Goal: Task Accomplishment & Management: Manage account settings

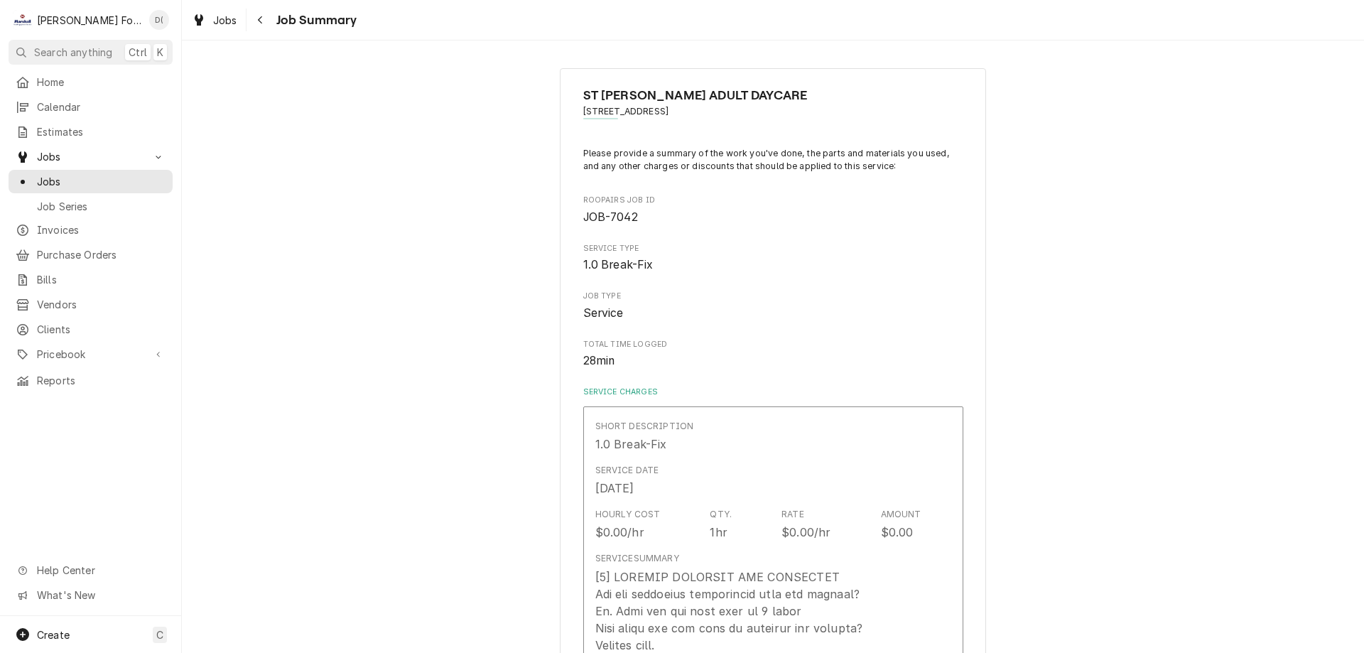
scroll to position [1137, 0]
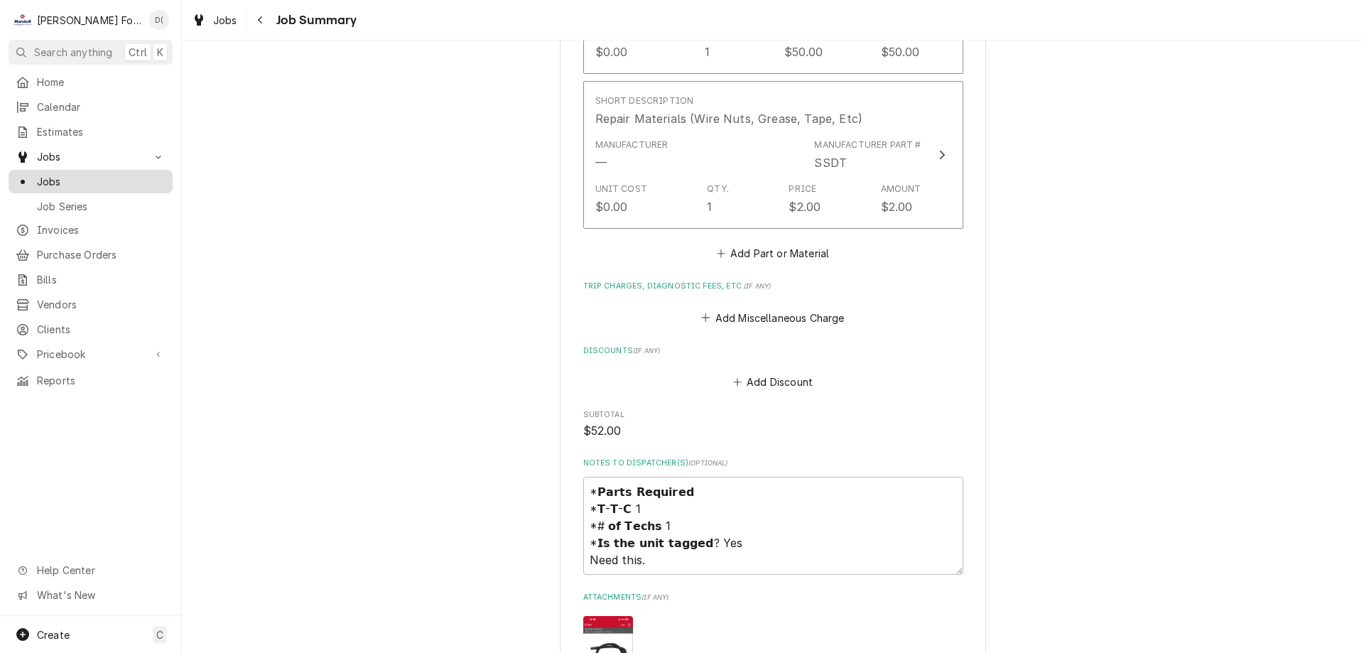
click at [90, 178] on span "Jobs" at bounding box center [101, 181] width 129 height 15
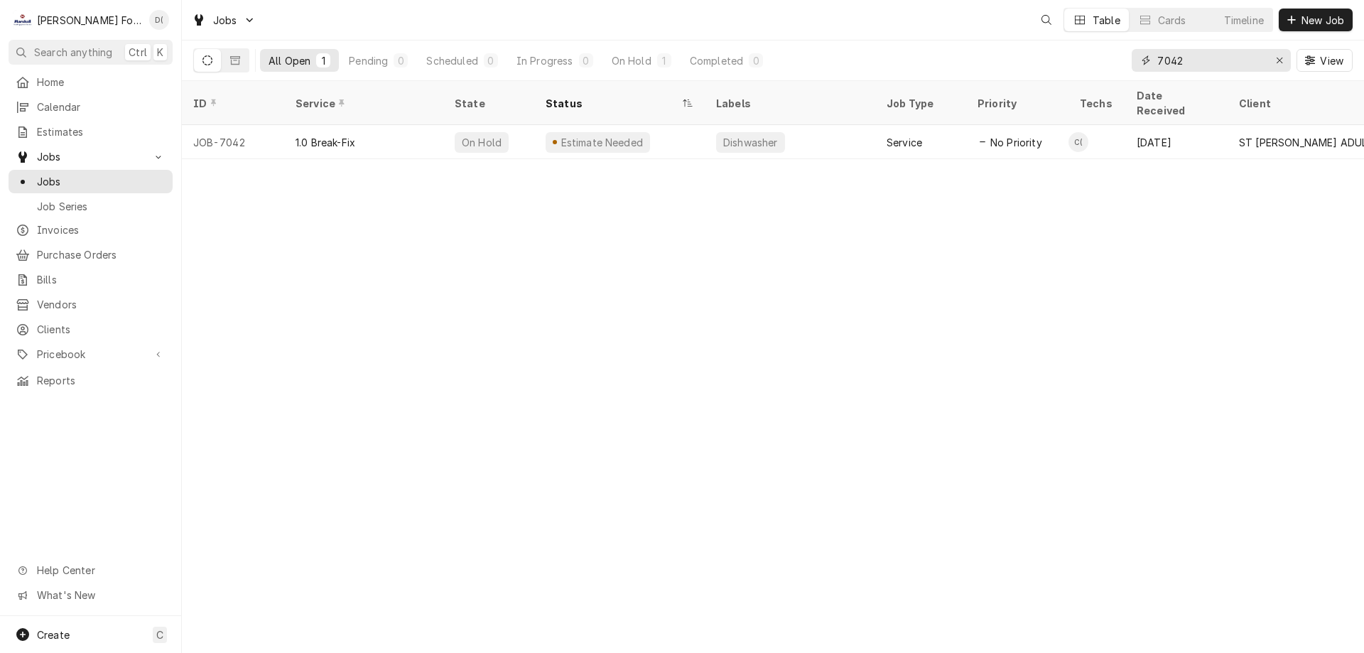
click at [1199, 63] on input "7042" at bounding box center [1210, 60] width 107 height 23
type input "7"
type input "2"
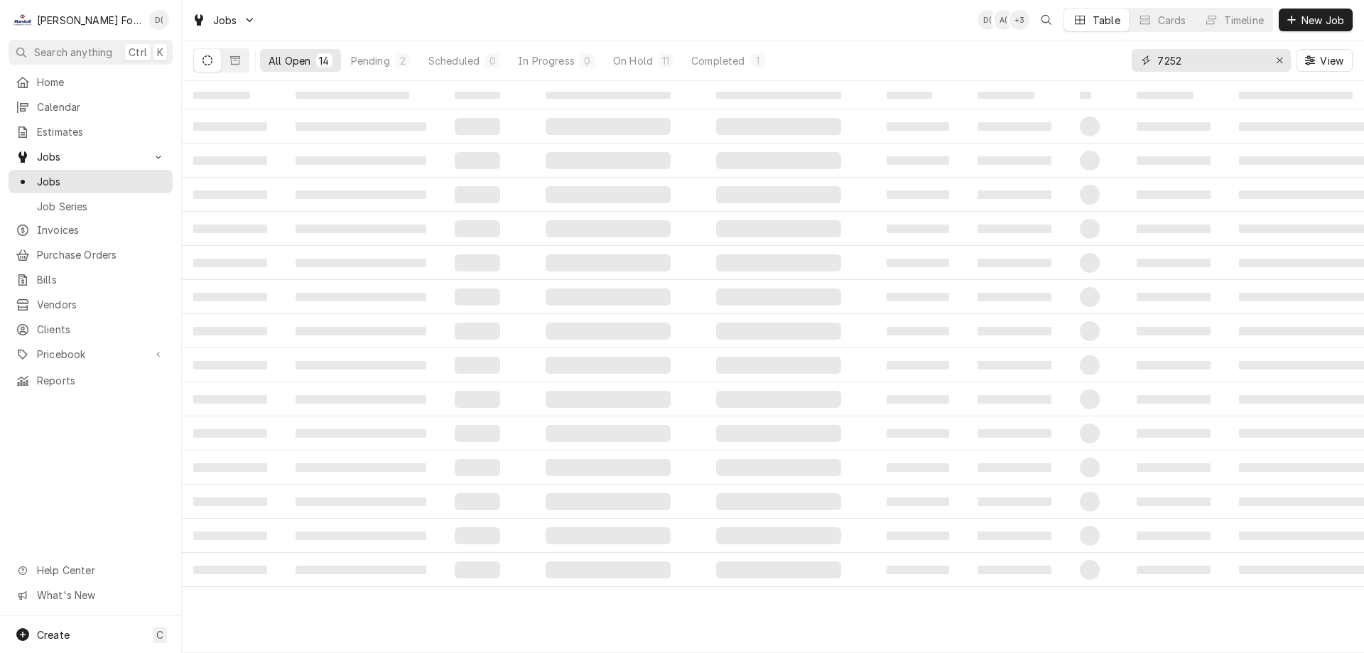
type input "7252"
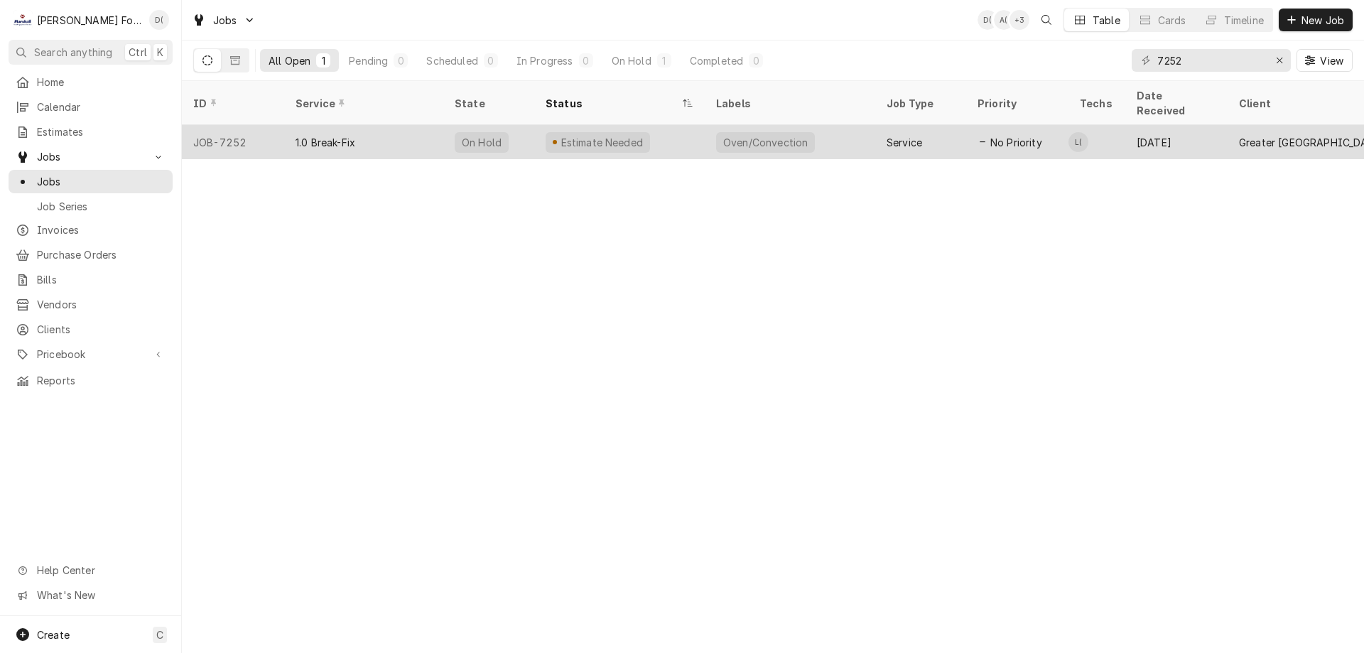
click at [696, 127] on div "Estimate Needed" at bounding box center [619, 142] width 171 height 34
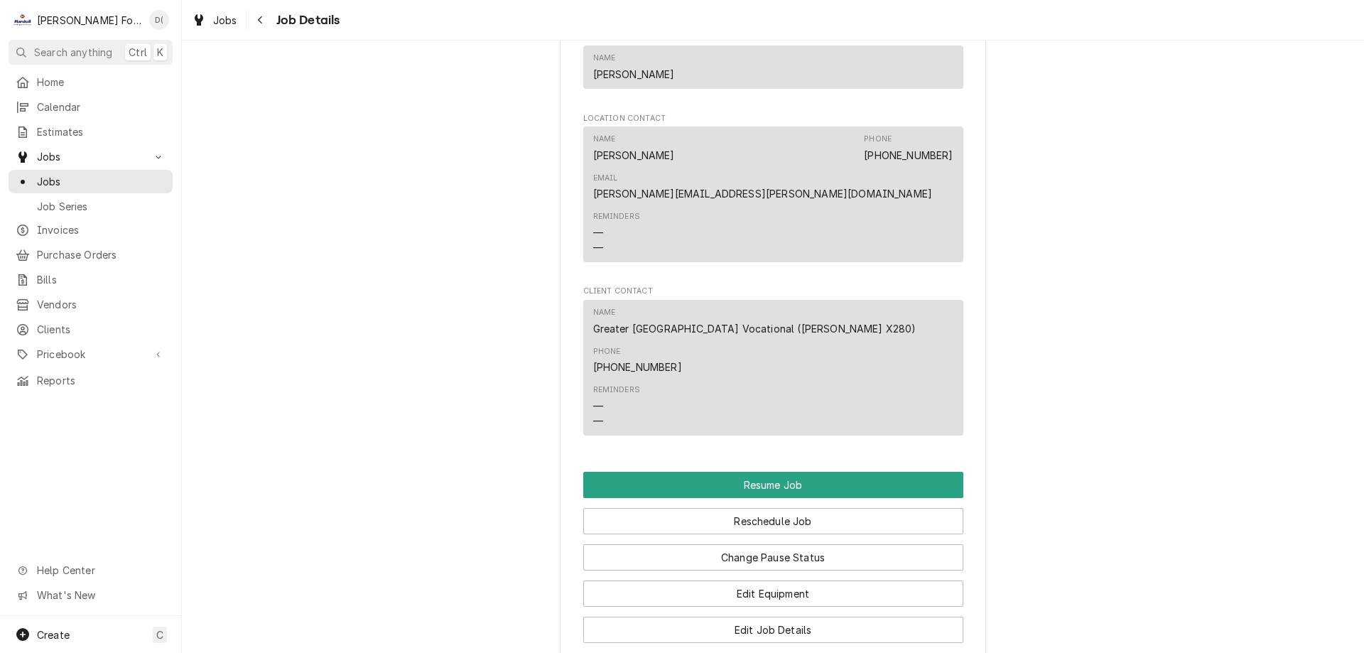
scroll to position [1492, 0]
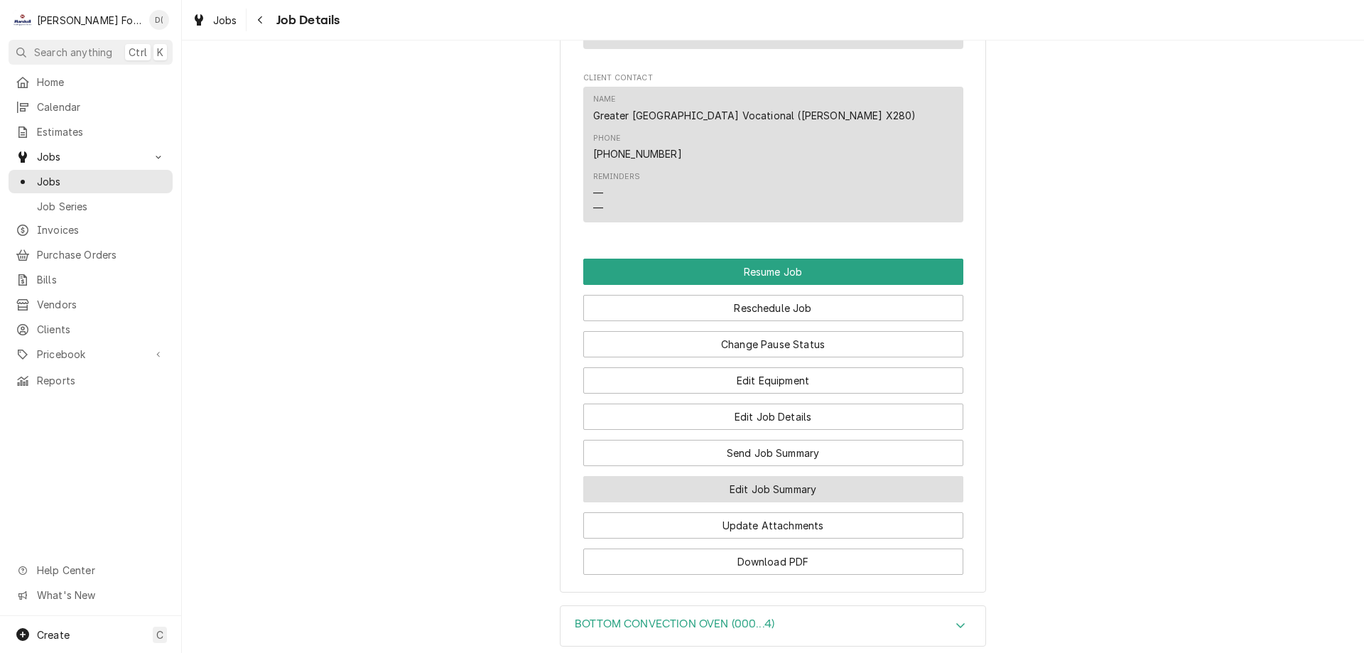
click at [739, 476] on button "Edit Job Summary" at bounding box center [773, 489] width 380 height 26
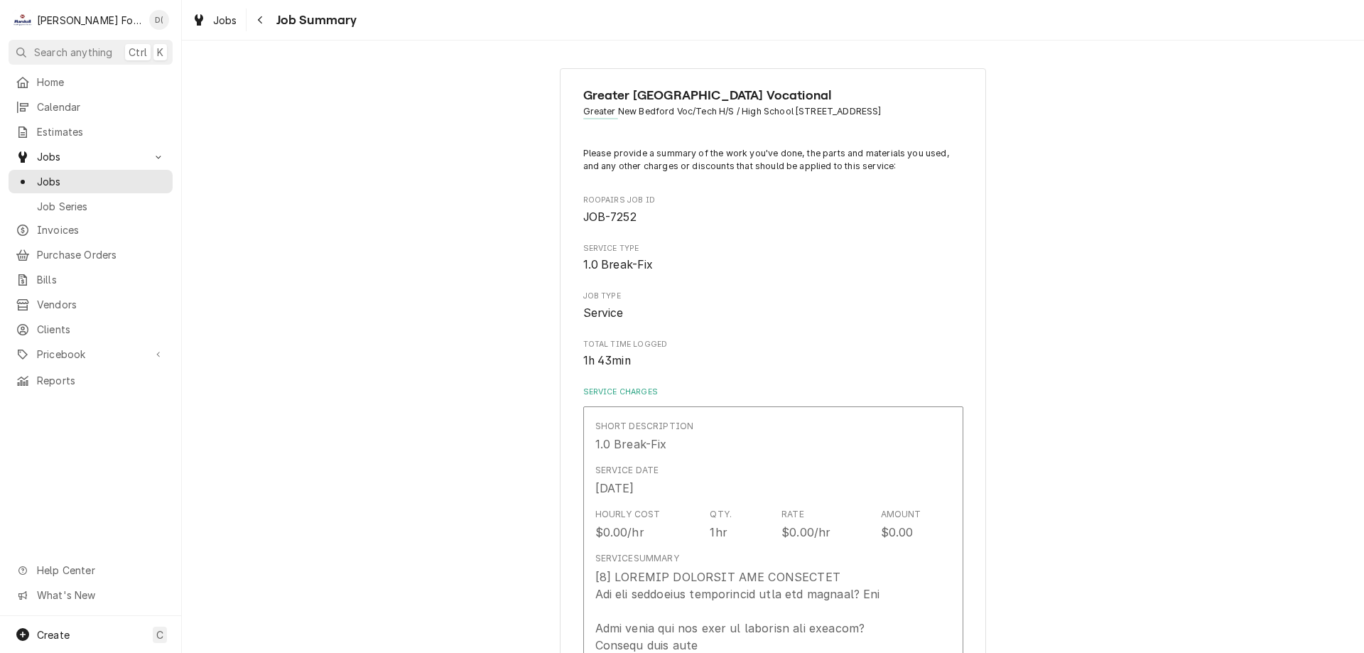
type textarea "x"
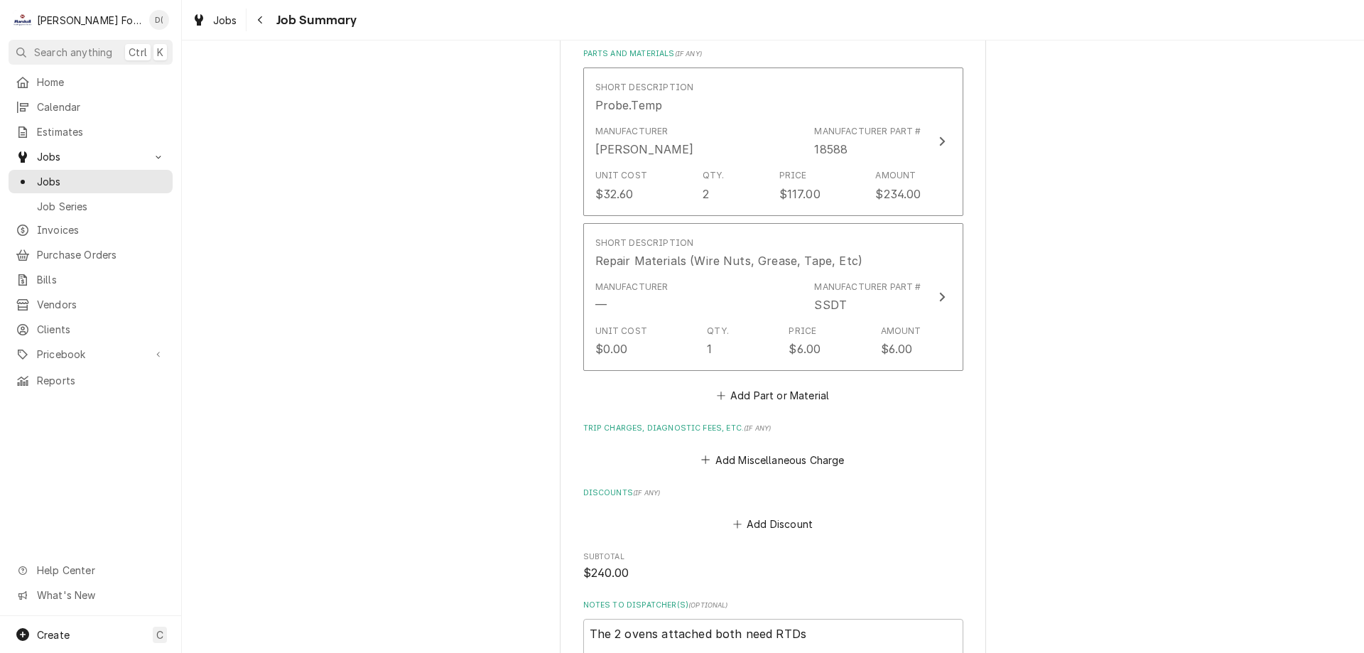
scroll to position [853, 0]
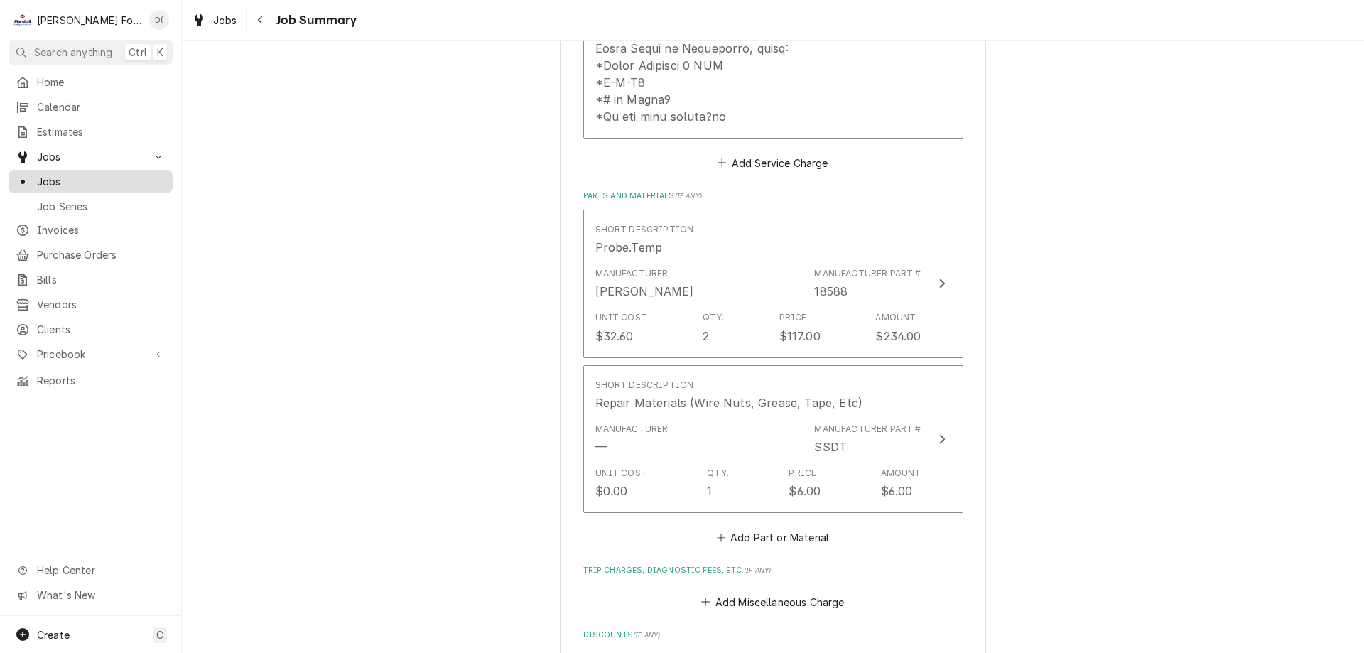
click at [121, 176] on span "Jobs" at bounding box center [101, 181] width 129 height 15
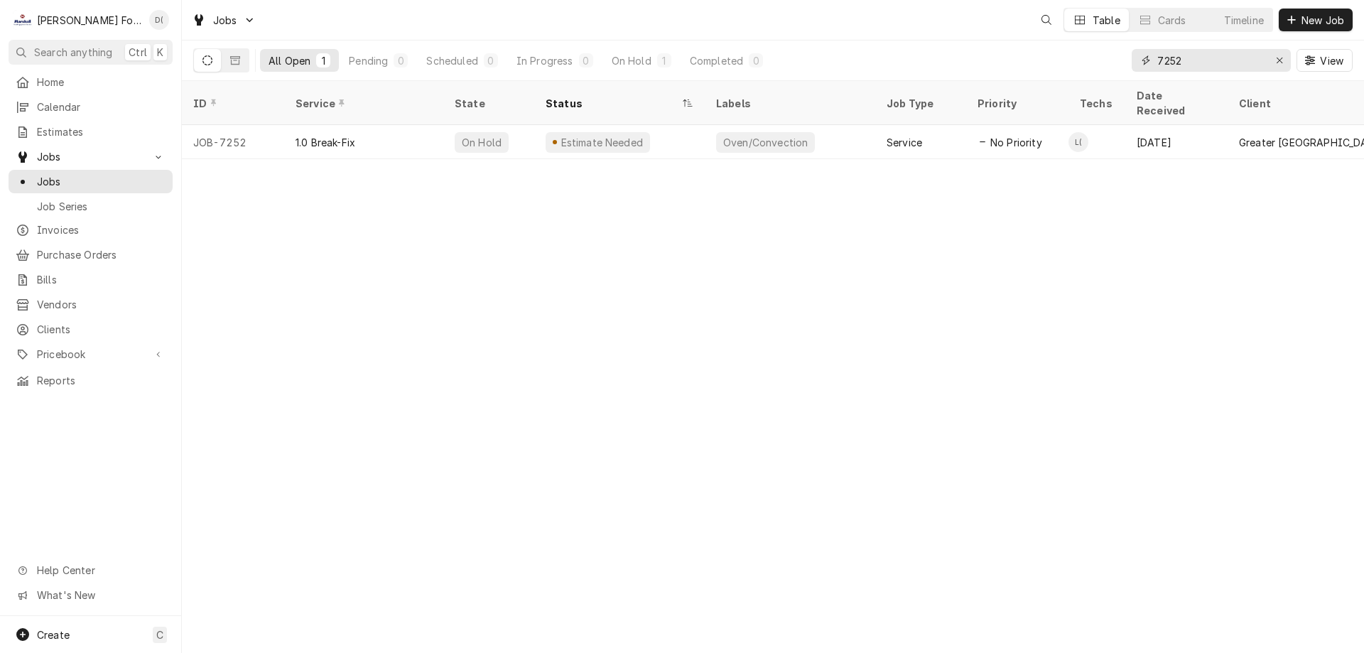
click at [1197, 65] on input "7252" at bounding box center [1210, 60] width 107 height 23
type input "7"
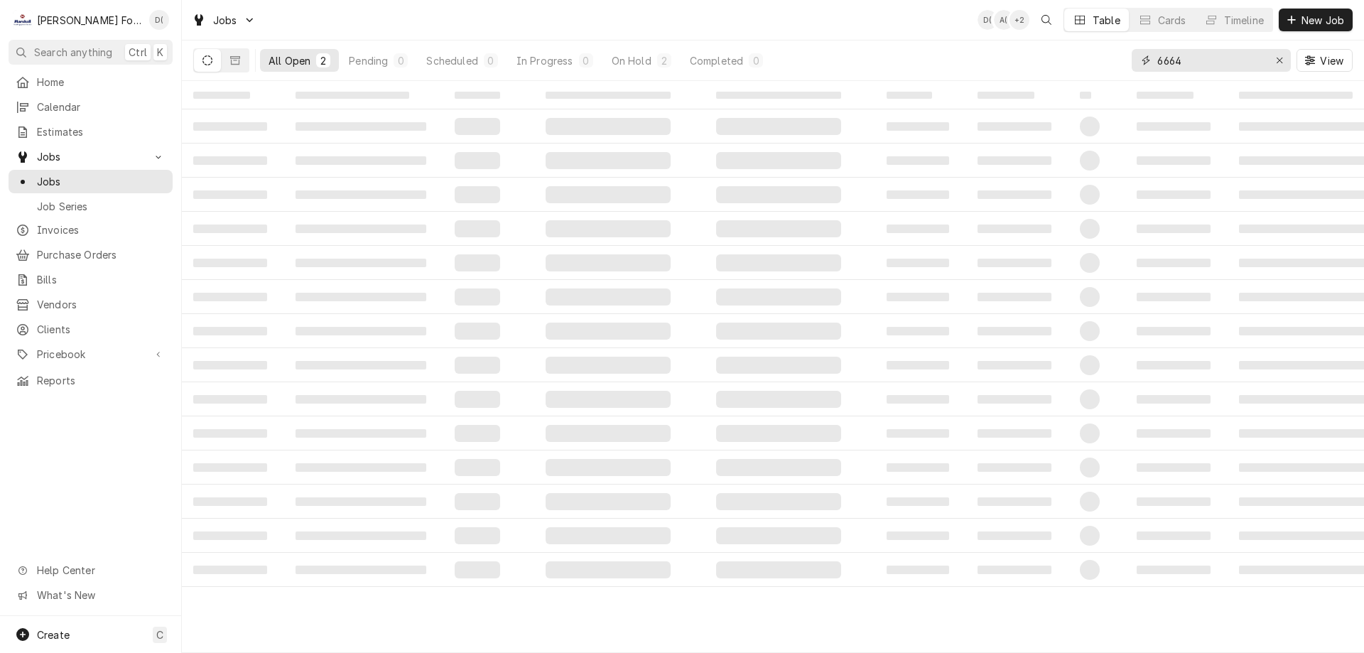
type input "6664"
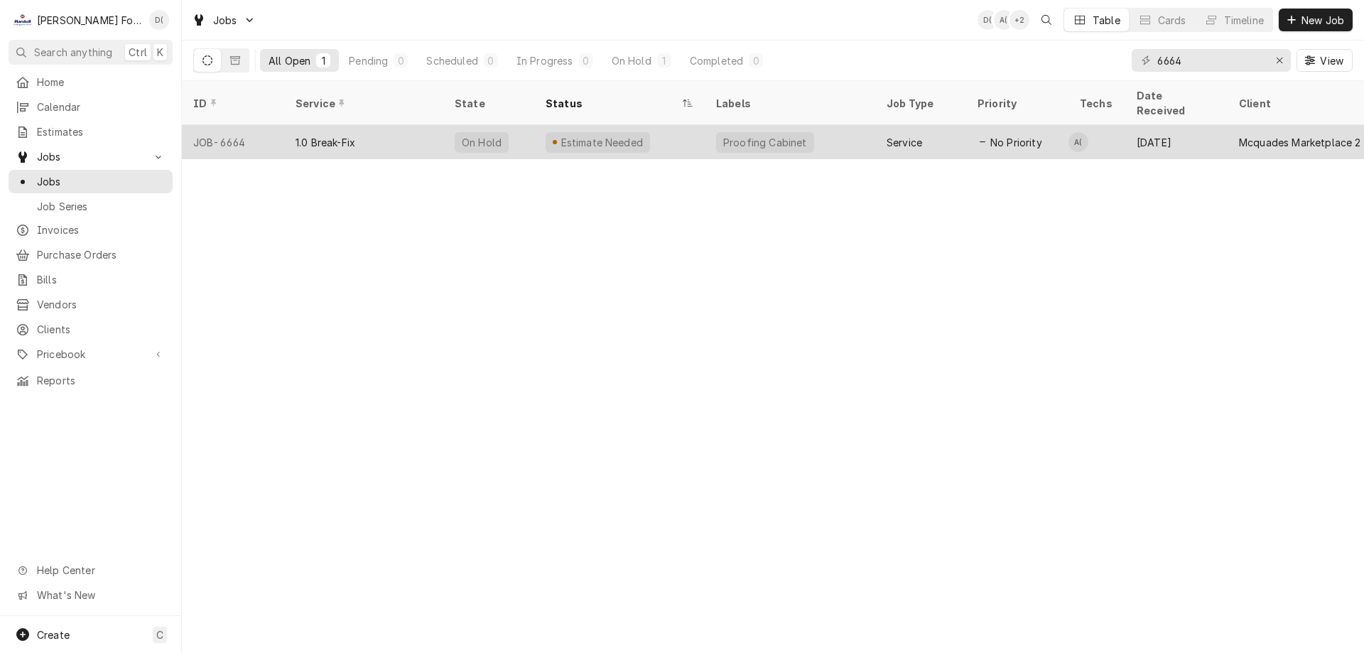
click at [676, 136] on div "Estimate Needed" at bounding box center [619, 142] width 171 height 34
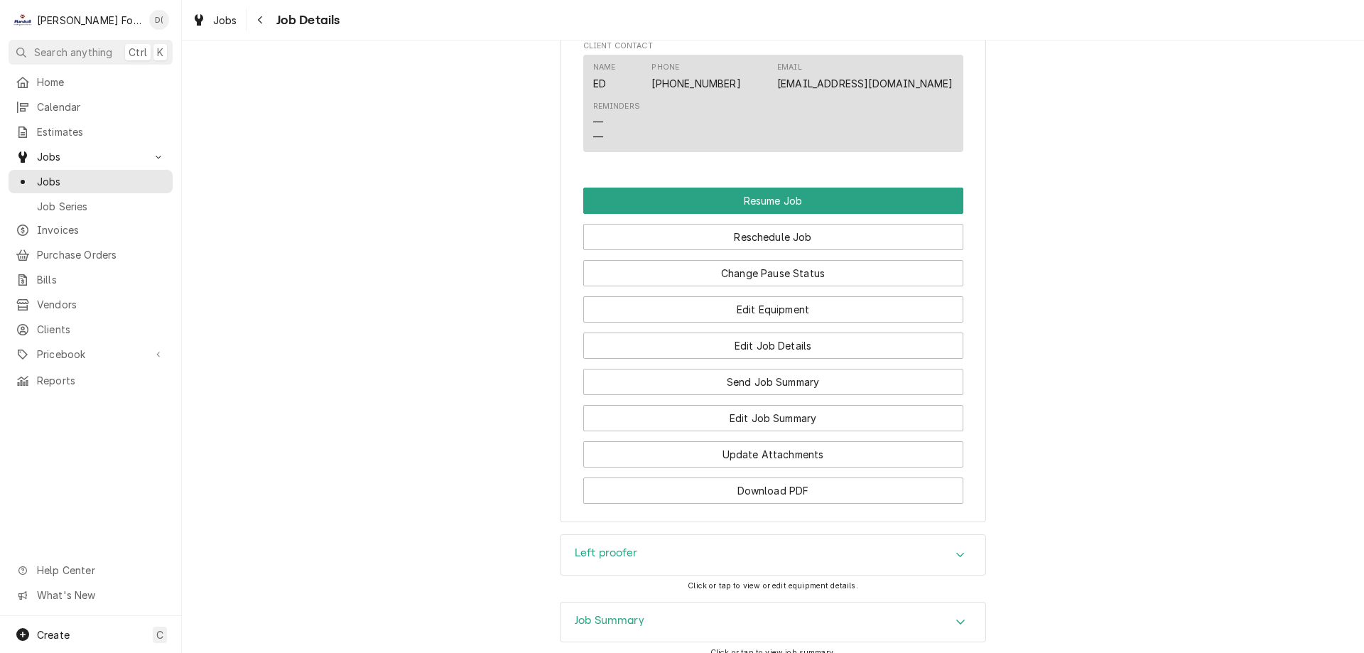
scroll to position [1658, 0]
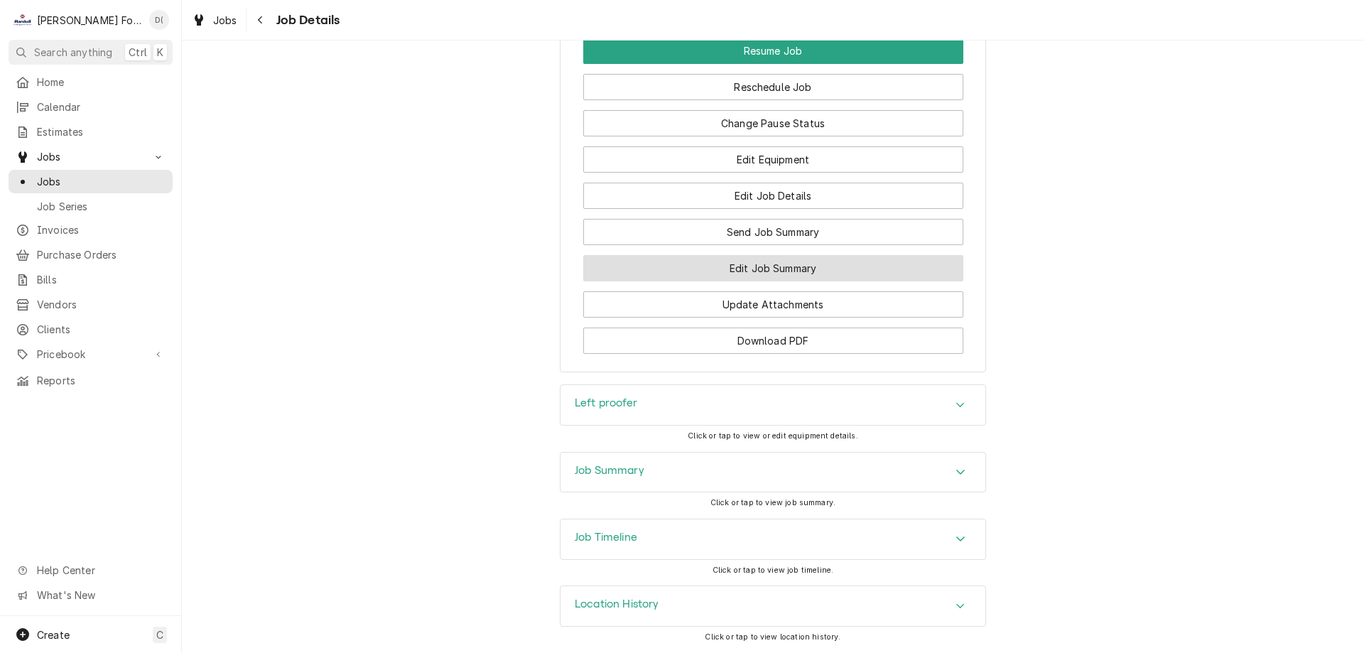
click at [762, 277] on button "Edit Job Summary" at bounding box center [773, 268] width 380 height 26
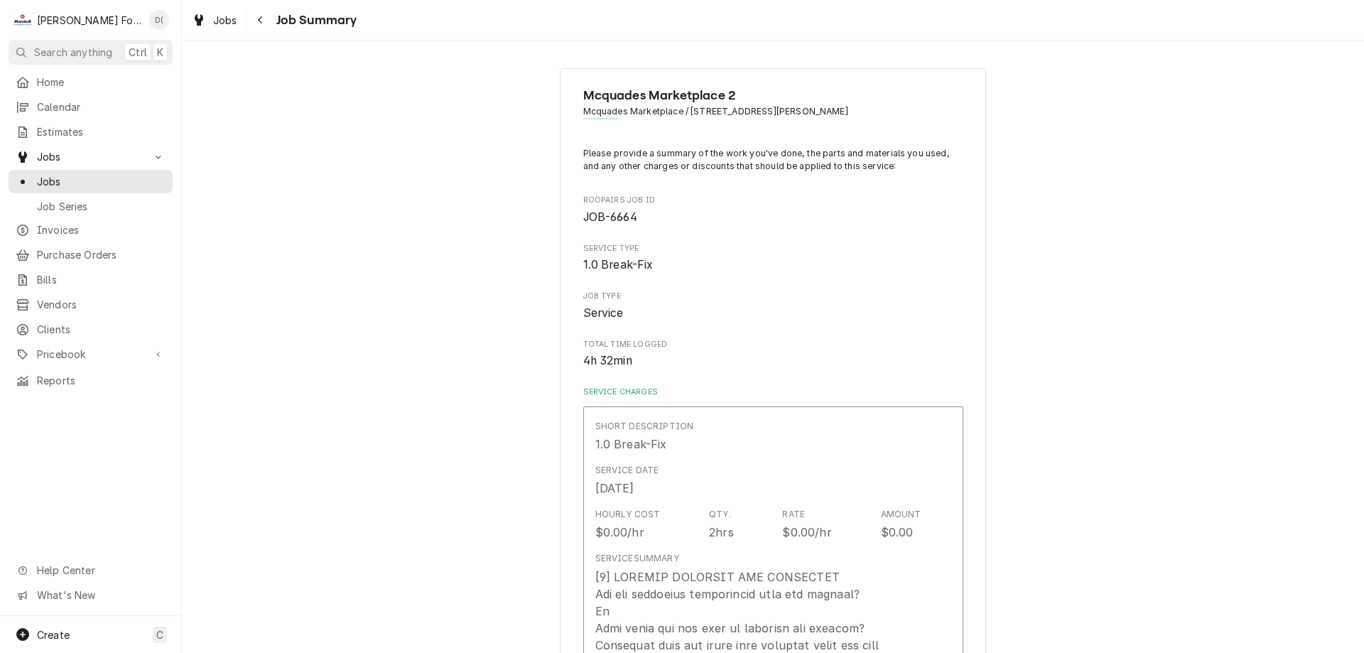
type textarea "x"
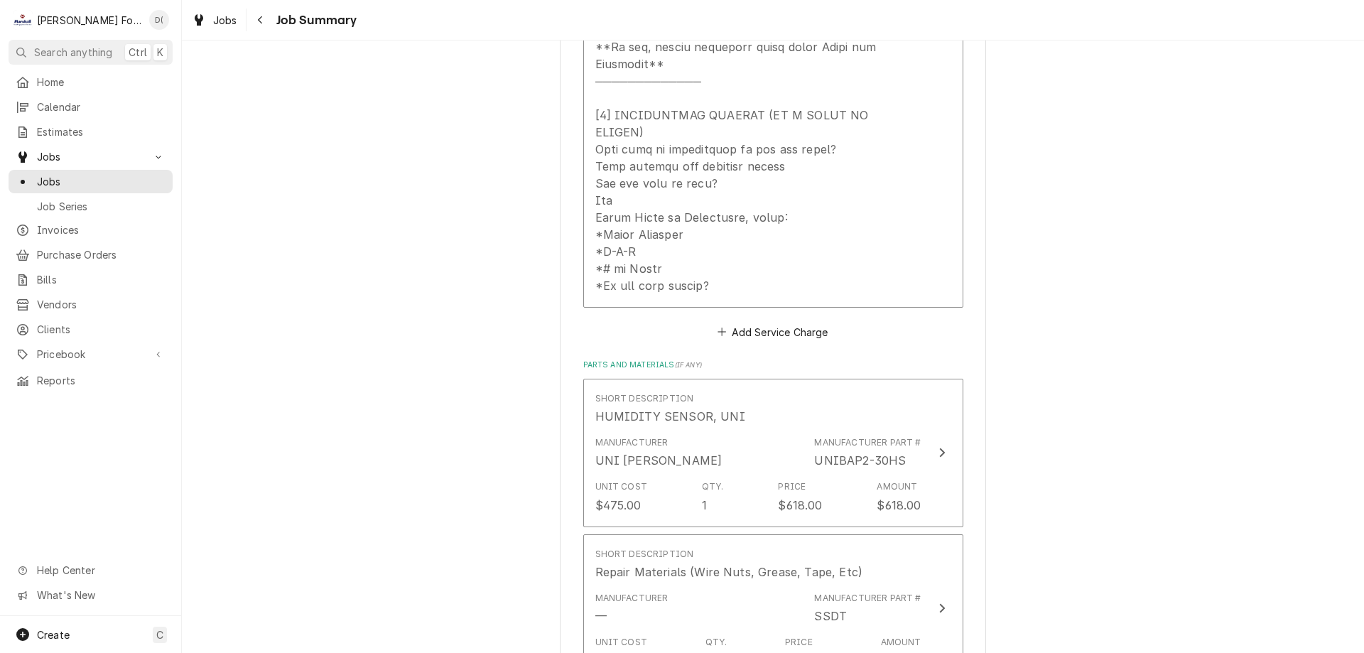
scroll to position [485, 0]
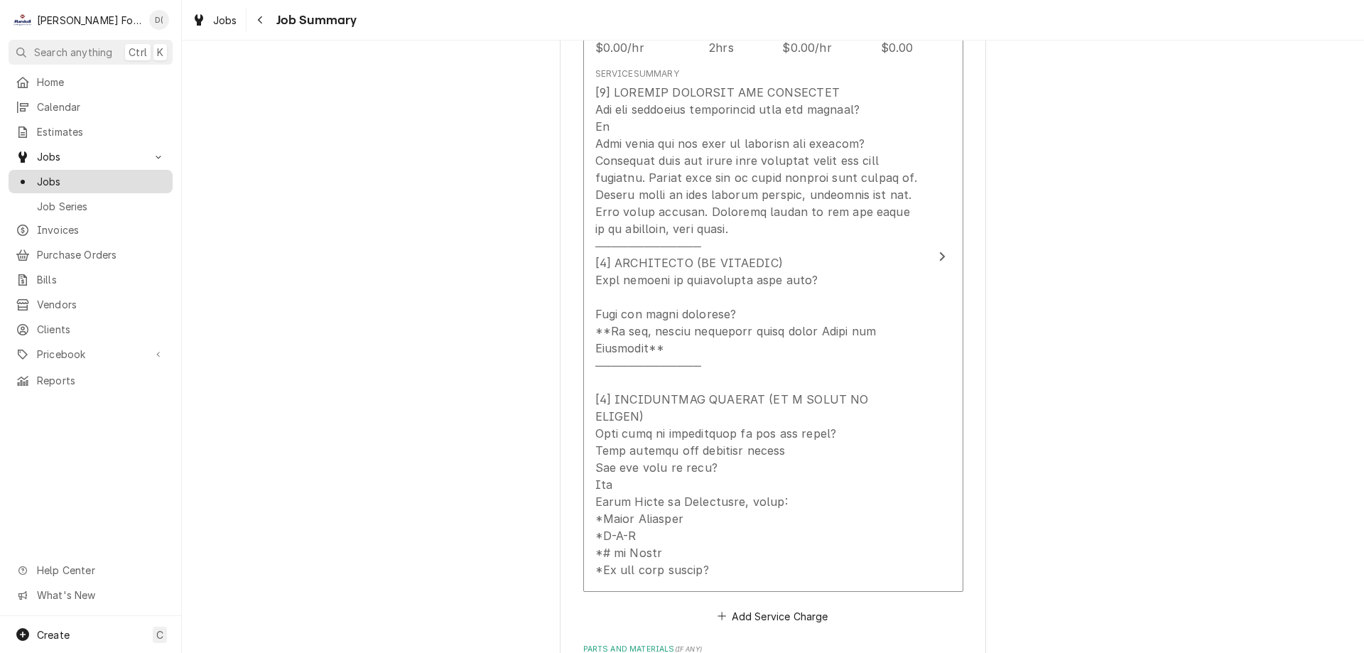
click at [55, 183] on div "Jobs" at bounding box center [90, 182] width 158 height 18
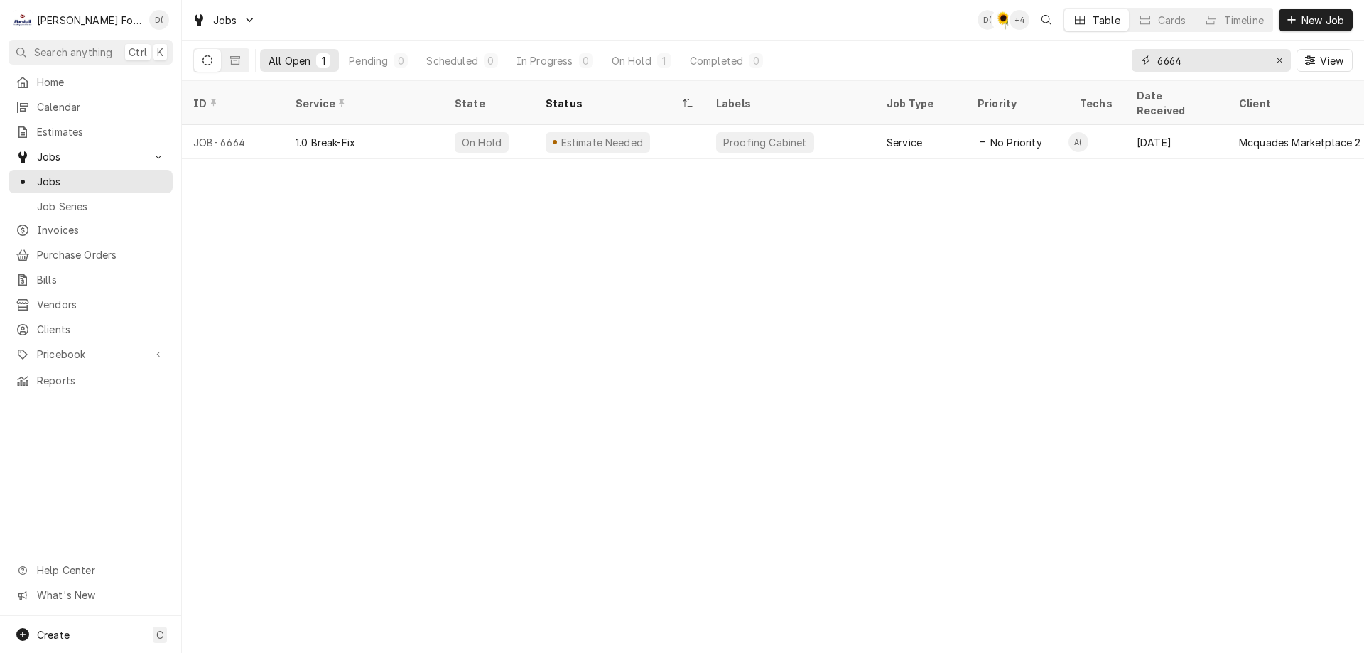
drag, startPoint x: 1195, startPoint y: 59, endPoint x: 1160, endPoint y: 63, distance: 35.1
click at [1160, 63] on input "6664" at bounding box center [1210, 60] width 107 height 23
type input "6705"
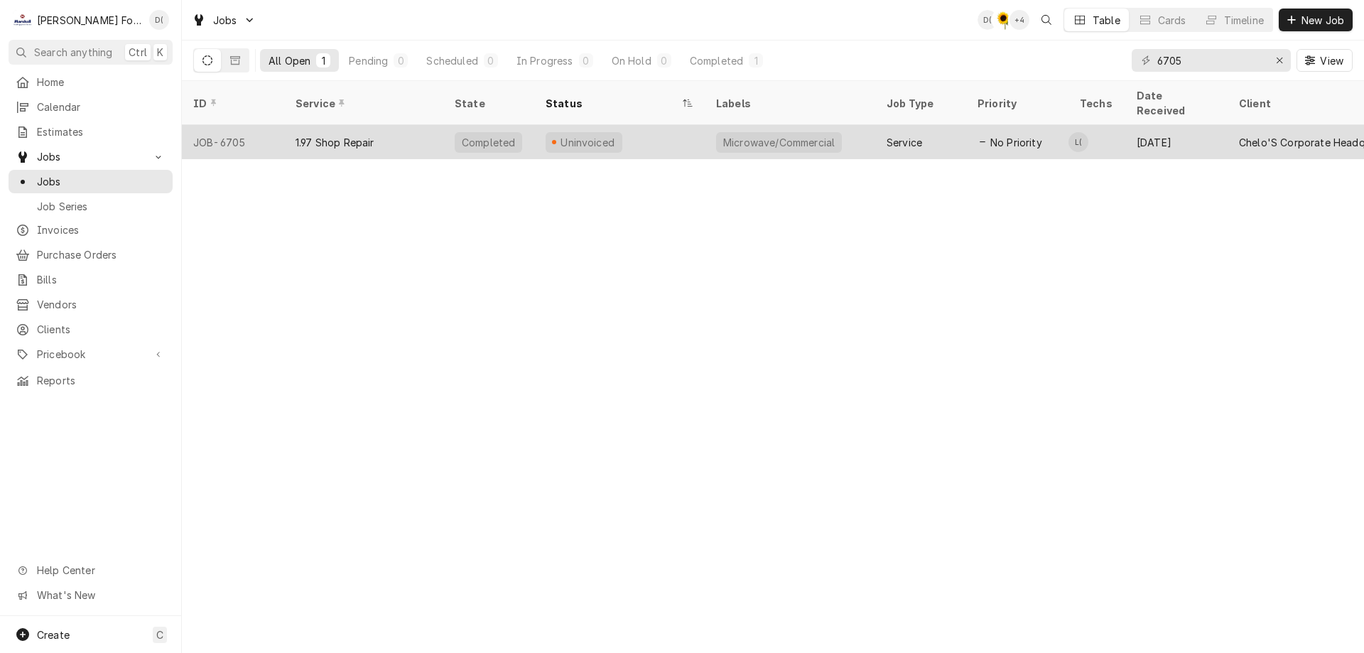
click at [693, 130] on div "Uninvoiced" at bounding box center [619, 142] width 171 height 34
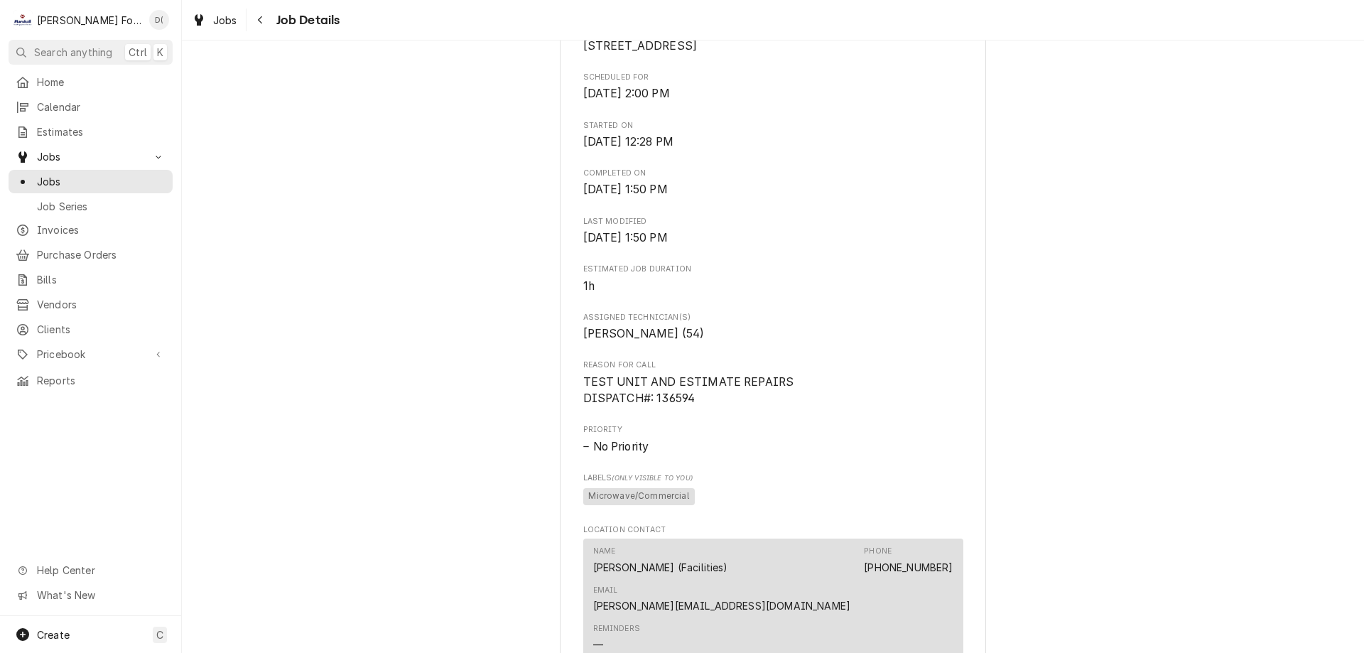
scroll to position [568, 0]
